Goal: Find specific fact: Find specific fact

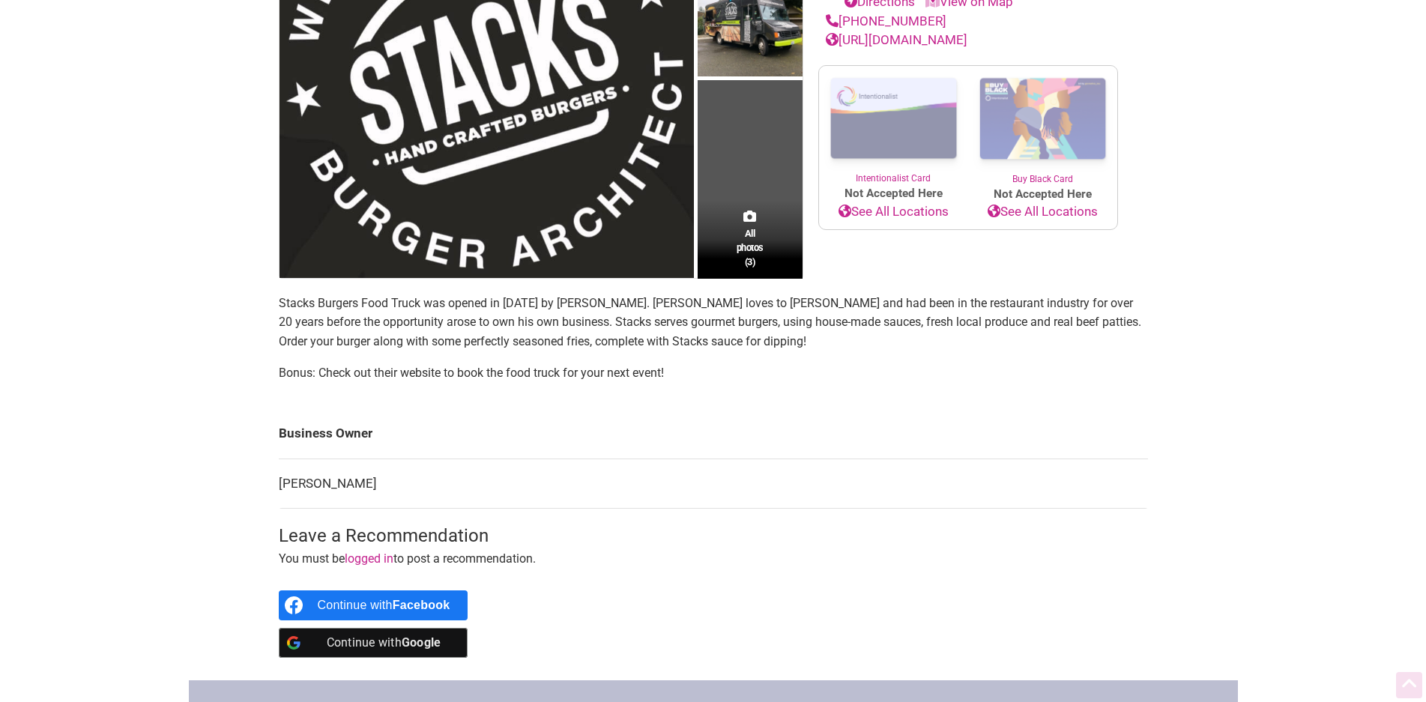
scroll to position [300, 0]
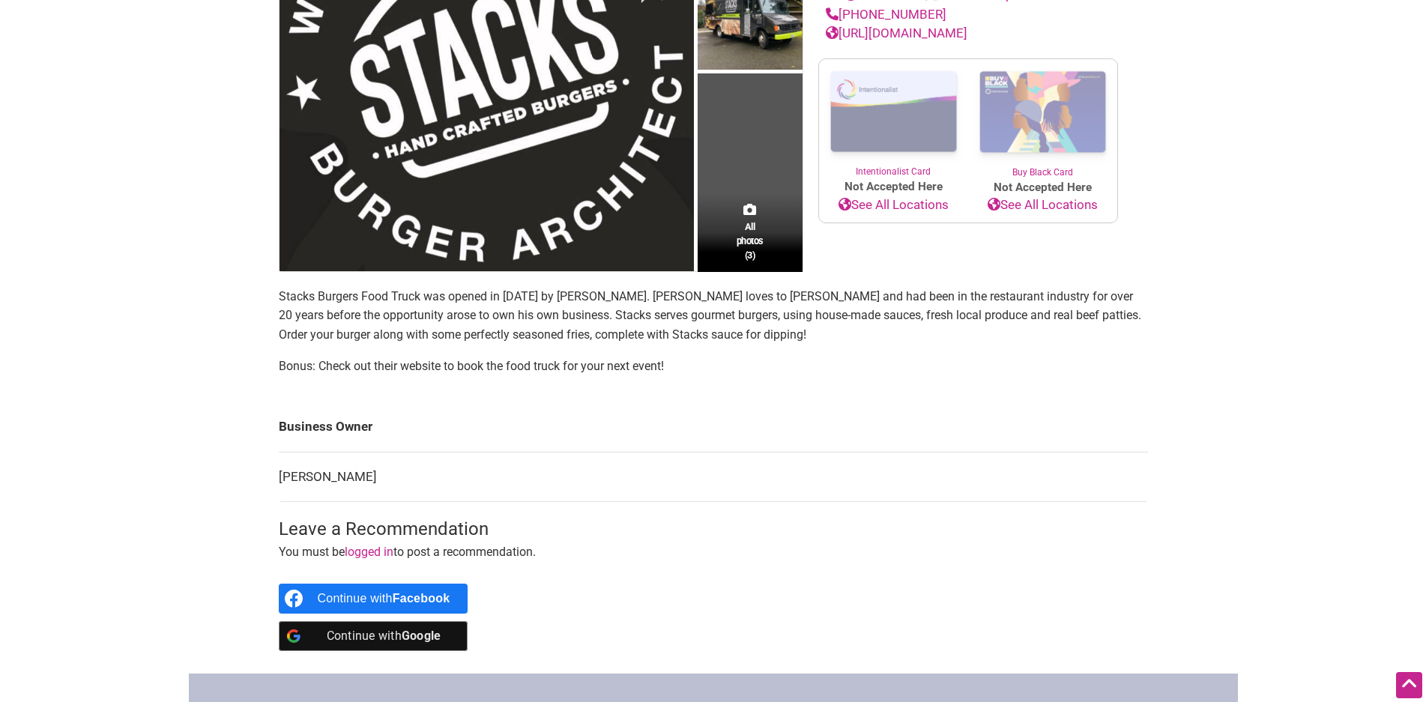
drag, startPoint x: 364, startPoint y: 481, endPoint x: 238, endPoint y: 482, distance: 125.9
click at [238, 482] on div "Intentionalist Spend like it matters 0 Add a Business Map Blog Store Offers Int…" at bounding box center [713, 375] width 1049 height 1350
copy tbody "Business Owner [PERSON_NAME]"
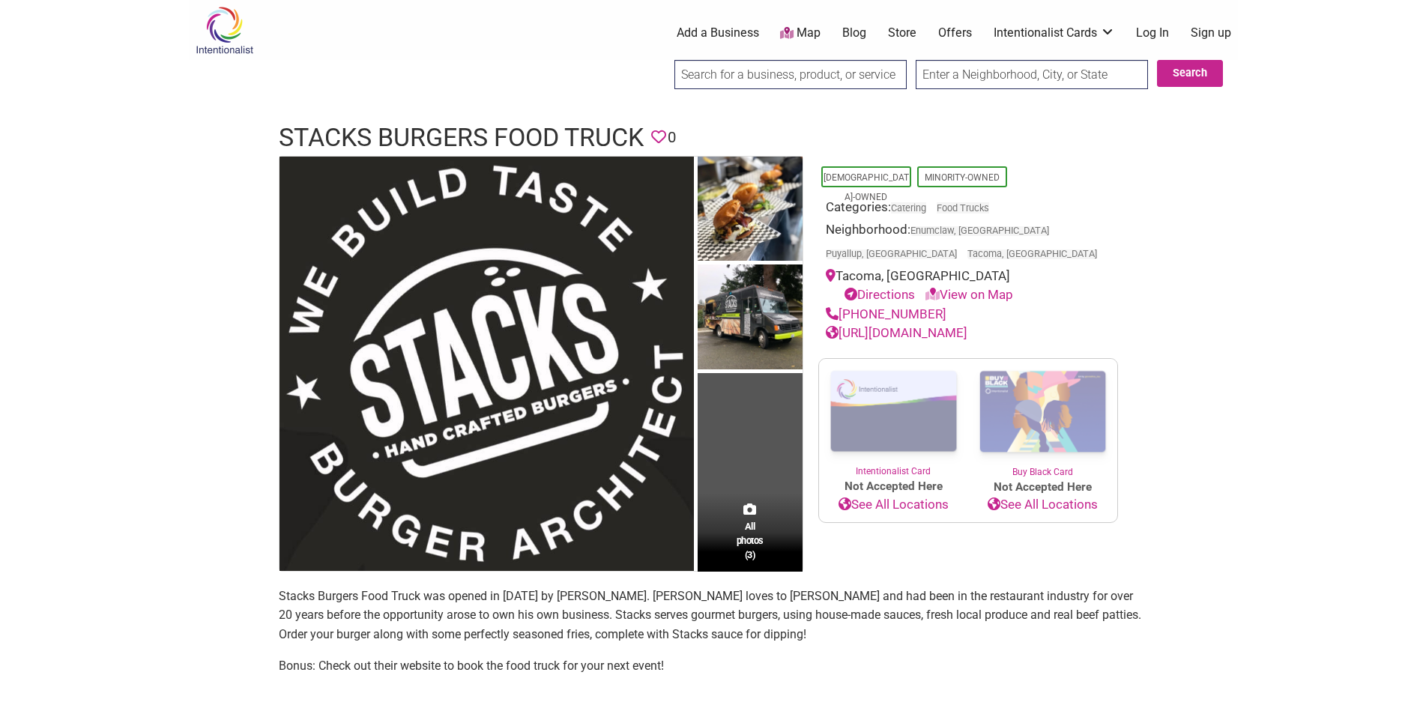
scroll to position [524, 0]
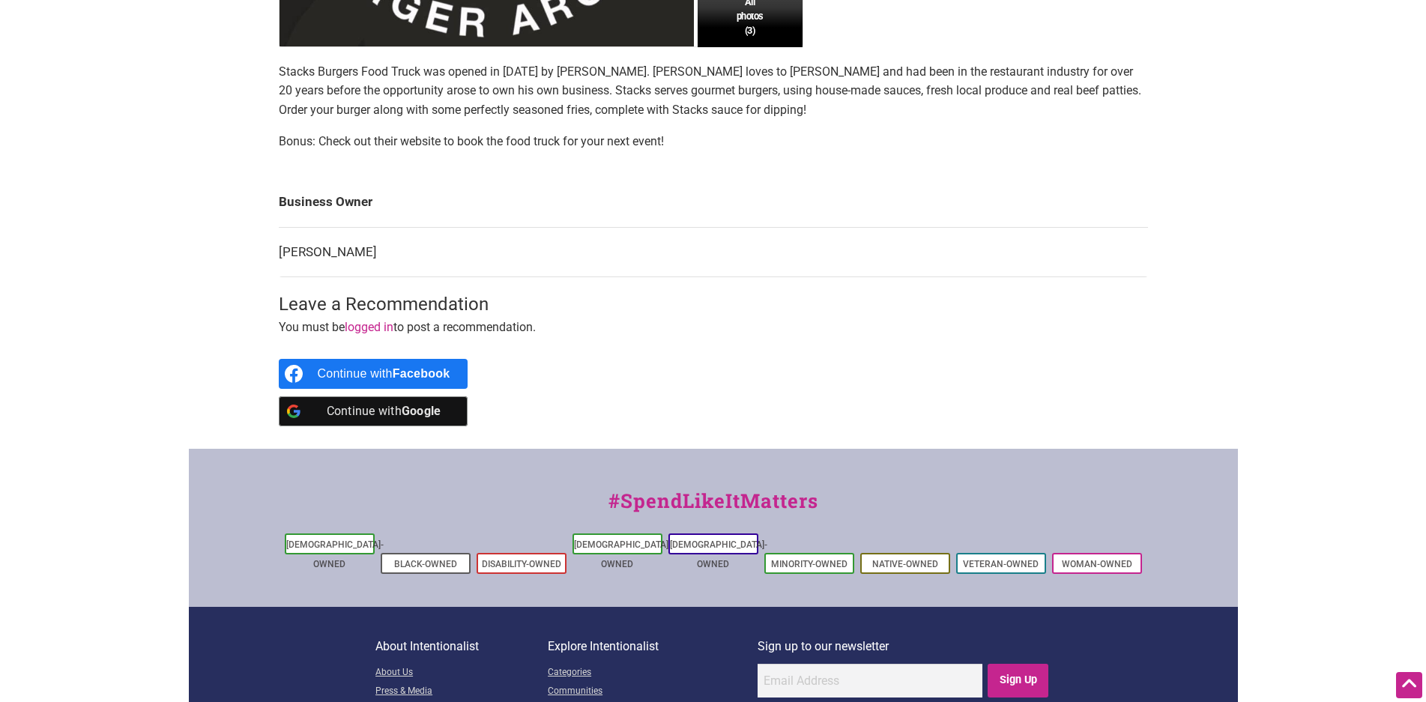
click at [387, 250] on td "[PERSON_NAME]" at bounding box center [713, 252] width 869 height 50
drag, startPoint x: 378, startPoint y: 249, endPoint x: 276, endPoint y: 223, distance: 105.2
click at [279, 226] on tbody "Business Owner [PERSON_NAME]" at bounding box center [713, 228] width 869 height 100
drag, startPoint x: 276, startPoint y: 223, endPoint x: 278, endPoint y: 202, distance: 21.8
click at [278, 202] on div "All photos (3) [DEMOGRAPHIC_DATA]-Owned Minority-Owned Categories: Catering Foo…" at bounding box center [713, 40] width 899 height 818
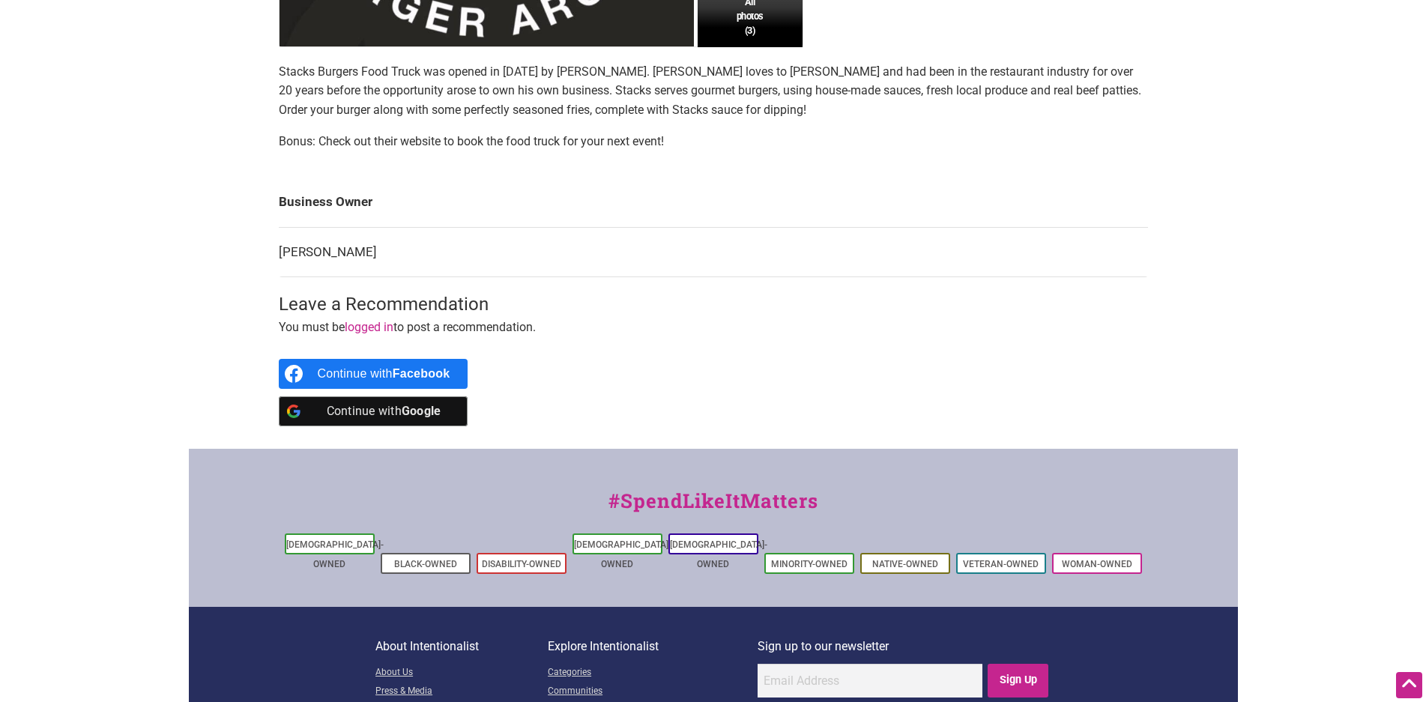
drag, startPoint x: 278, startPoint y: 202, endPoint x: 331, endPoint y: 276, distance: 91.9
click at [279, 201] on td "Business Owner" at bounding box center [713, 202] width 869 height 49
copy tbody "Business Owner [PERSON_NAME]"
drag, startPoint x: 351, startPoint y: 262, endPoint x: 273, endPoint y: 262, distance: 78.7
click at [273, 262] on div "All photos (3) [DEMOGRAPHIC_DATA]-Owned Minority-Owned Categories: Catering Foo…" at bounding box center [713, 40] width 899 height 818
